Goal: Use online tool/utility: Use online tool/utility

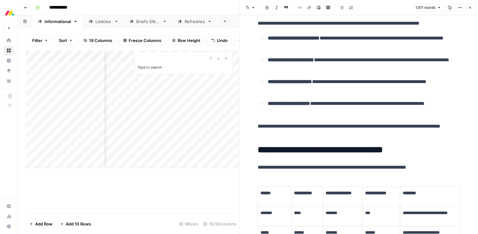
scroll to position [1340, 0]
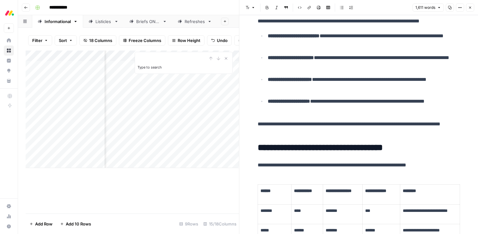
click at [470, 8] on icon "button" at bounding box center [470, 8] width 4 height 4
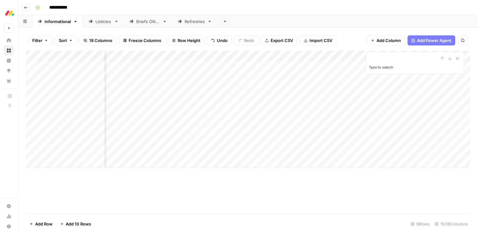
scroll to position [0, 388]
click at [307, 120] on div "Add Column" at bounding box center [248, 109] width 444 height 117
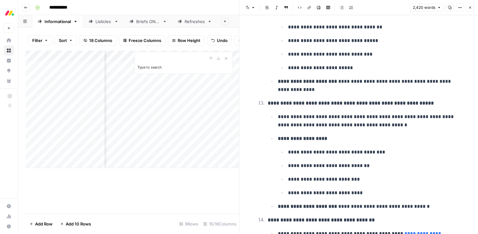
scroll to position [1852, 0]
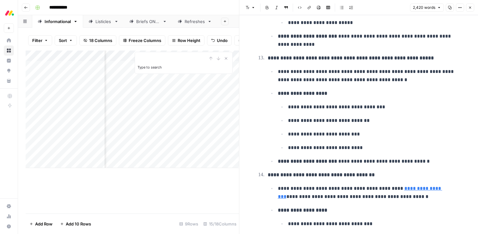
click at [471, 7] on icon "button" at bounding box center [470, 8] width 4 height 4
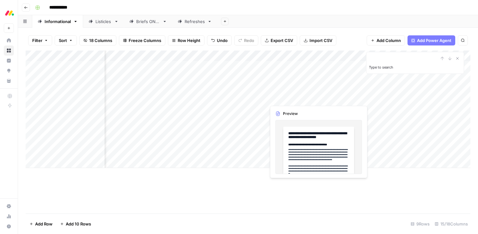
scroll to position [0, 362]
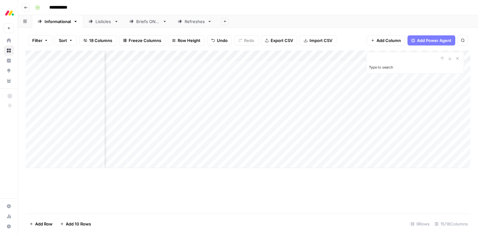
click at [207, 117] on div "Add Column" at bounding box center [248, 109] width 444 height 117
click at [334, 120] on div "Add Column" at bounding box center [248, 109] width 444 height 117
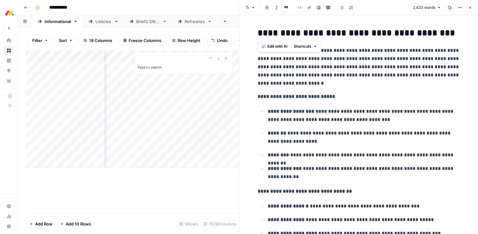
scroll to position [28, 0]
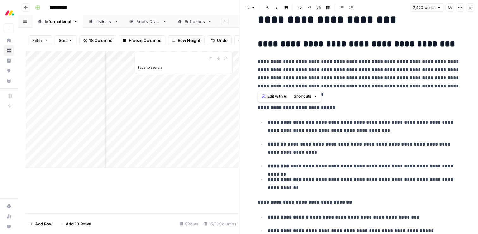
drag, startPoint x: 294, startPoint y: 227, endPoint x: 256, endPoint y: 107, distance: 125.9
click at [266, 97] on button "Edit with AI" at bounding box center [274, 96] width 31 height 8
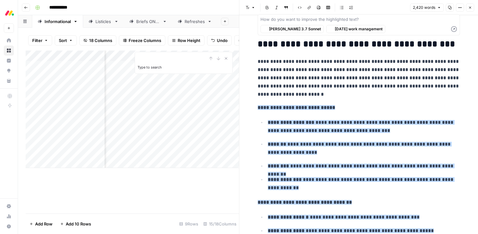
scroll to position [93, 0]
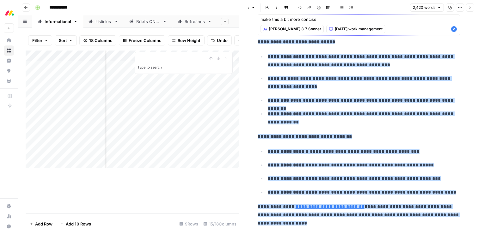
type textarea "make this a bit more concise"
click at [454, 31] on icon "button" at bounding box center [454, 29] width 6 height 6
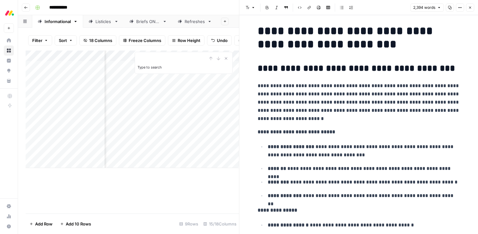
scroll to position [0, 0]
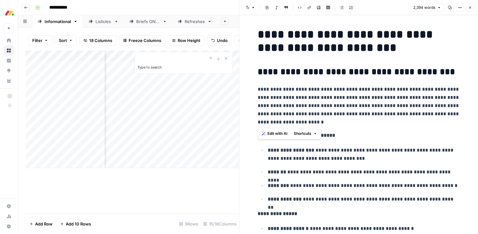
drag, startPoint x: 292, startPoint y: 125, endPoint x: 258, endPoint y: 75, distance: 60.4
click at [258, 75] on h2 "**********" at bounding box center [358, 72] width 202 height 10
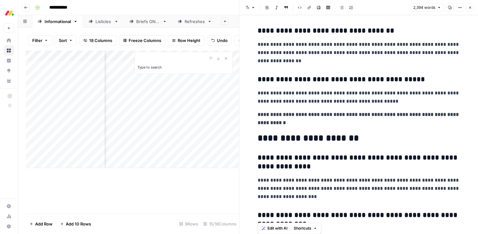
scroll to position [4524, 0]
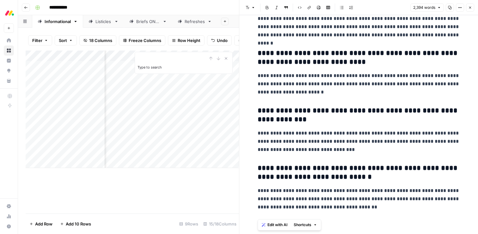
drag, startPoint x: 258, startPoint y: 69, endPoint x: 304, endPoint y: 260, distance: 195.7
click at [304, 234] on html "**********" at bounding box center [239, 117] width 478 height 234
click at [274, 224] on span "Edit with AI" at bounding box center [277, 225] width 20 height 6
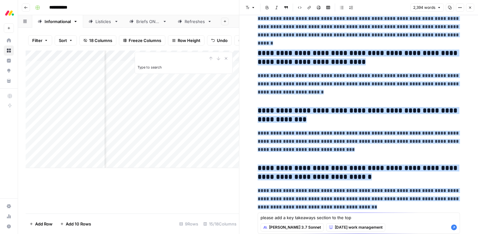
type textarea "please add a key takeaways section to the top"
click at [453, 226] on icon "button" at bounding box center [454, 228] width 6 height 6
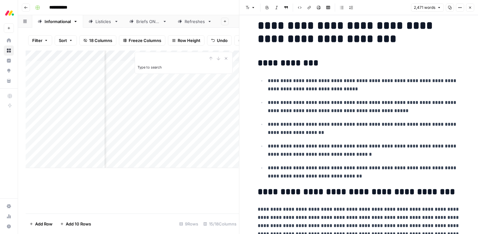
scroll to position [0, 0]
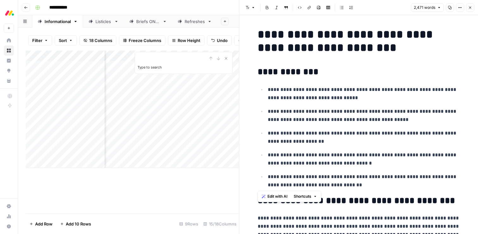
drag, startPoint x: 341, startPoint y: 185, endPoint x: 250, endPoint y: 74, distance: 144.3
click at [277, 195] on span "Edit with AI" at bounding box center [277, 197] width 20 height 6
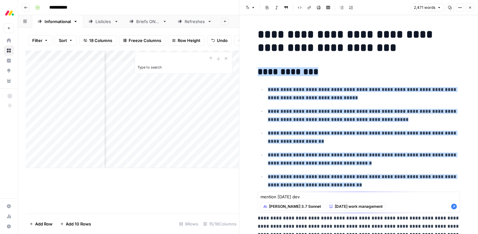
type textarea "mention [DATE] dev"
click at [452, 207] on icon "button" at bounding box center [454, 207] width 6 height 6
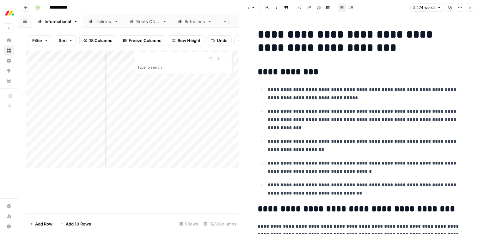
click at [471, 8] on icon "button" at bounding box center [470, 8] width 4 height 4
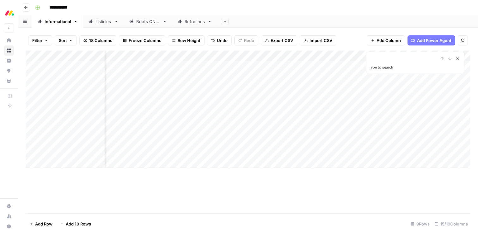
click at [379, 119] on div "Add Column" at bounding box center [248, 109] width 444 height 117
click at [325, 109] on div "Add Column" at bounding box center [248, 109] width 444 height 117
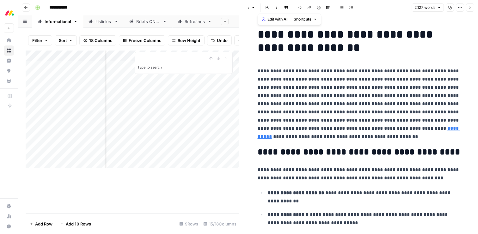
drag, startPoint x: 346, startPoint y: 209, endPoint x: 247, endPoint y: -16, distance: 246.2
click at [247, 0] on html "**********" at bounding box center [239, 117] width 478 height 234
click at [270, 19] on span "Edit with AI" at bounding box center [277, 19] width 20 height 6
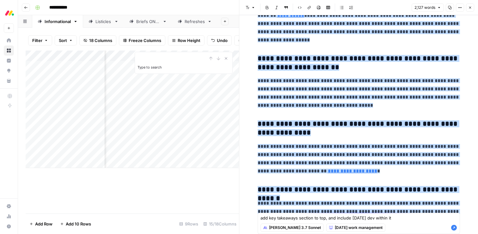
type textarea "add key takeaways section to top, and include [DATE] dev within it"
click at [311, 217] on textarea "add key takeaways section to top, and include [DATE] dev within it" at bounding box center [358, 218] width 196 height 6
click at [452, 228] on icon "button" at bounding box center [454, 228] width 6 height 6
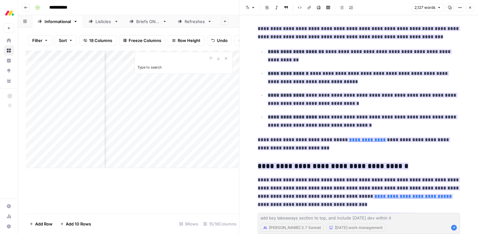
scroll to position [0, 0]
